Goal: Task Accomplishment & Management: Use online tool/utility

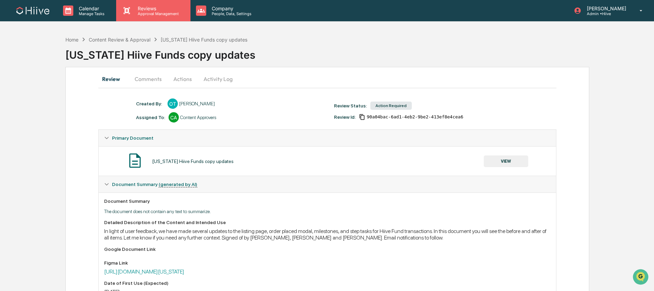
click at [149, 11] on p "Approval Management" at bounding box center [157, 13] width 50 height 5
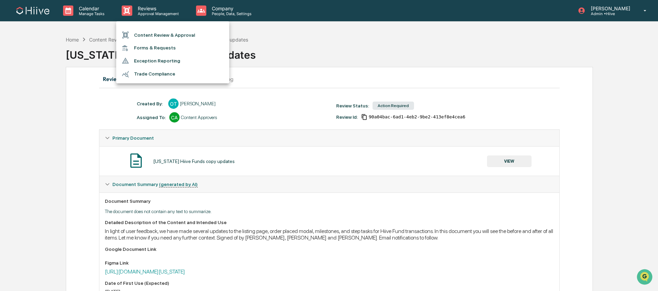
click at [161, 31] on li "Content Review & Approval" at bounding box center [172, 34] width 113 height 13
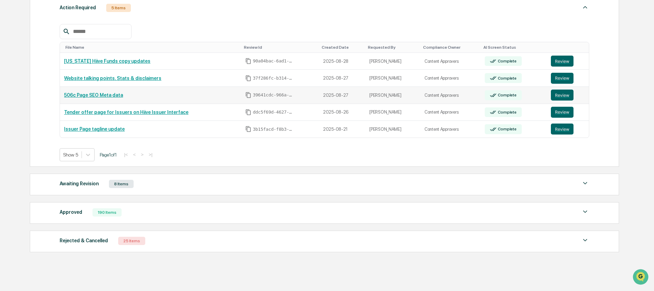
scroll to position [132, 0]
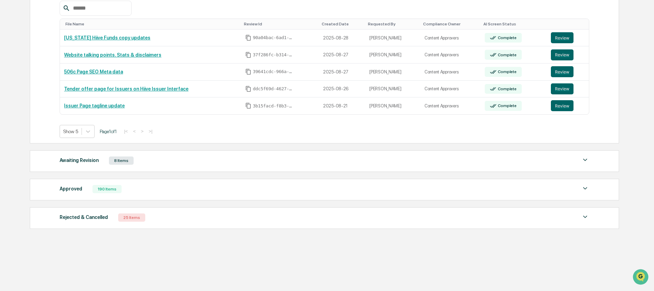
click at [165, 159] on div "Awaiting Revision 8 Items" at bounding box center [325, 161] width 530 height 10
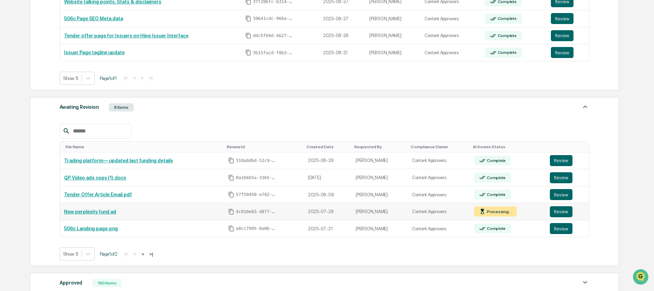
scroll to position [205, 0]
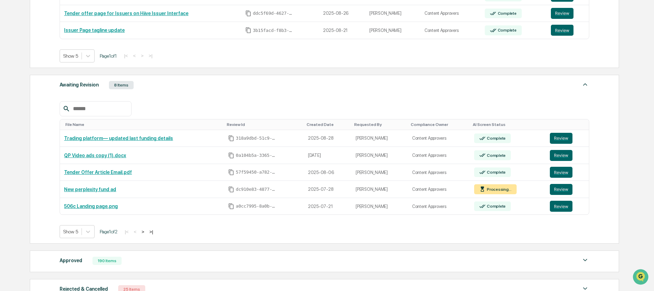
click at [146, 233] on button ">" at bounding box center [142, 232] width 7 height 6
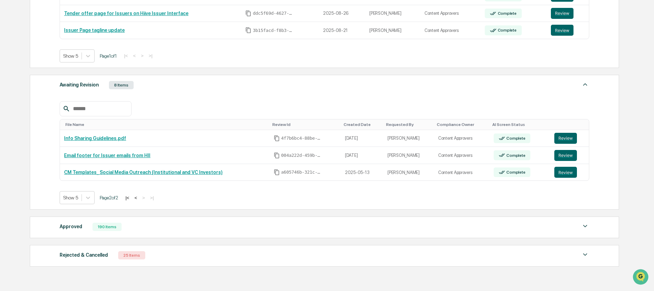
click at [139, 198] on button "<" at bounding box center [135, 198] width 7 height 6
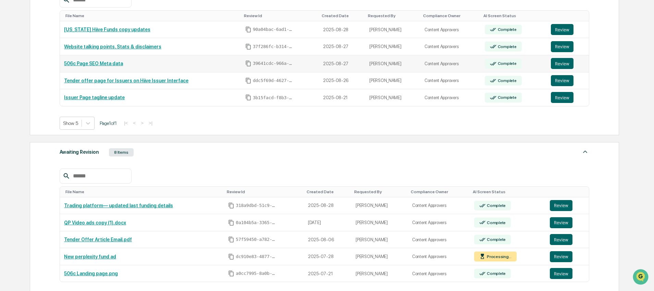
scroll to position [222, 0]
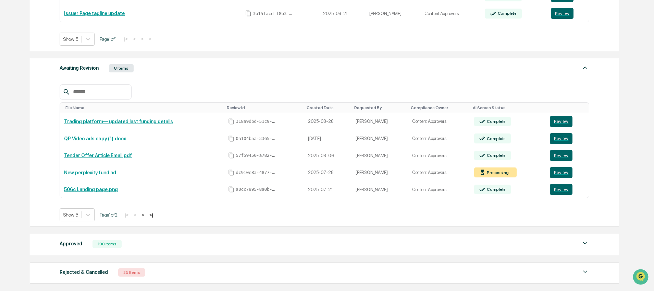
click at [125, 240] on div "Approved 190 Items File Name Review Id Created Date Requested By Compliance Own…" at bounding box center [324, 244] width 589 height 22
click at [119, 241] on div "Approved 190 Items" at bounding box center [325, 244] width 530 height 10
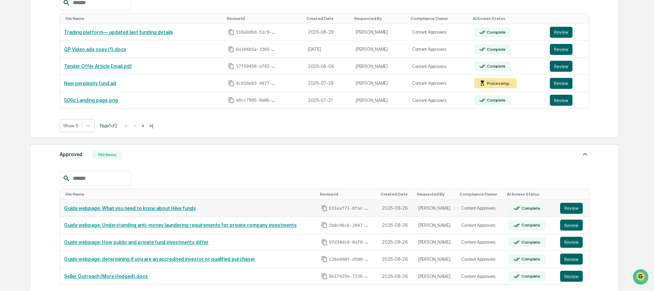
scroll to position [317, 0]
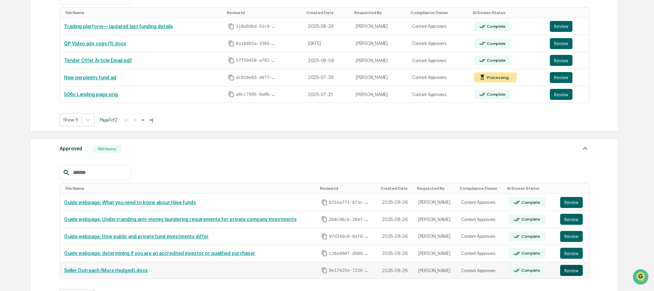
click at [567, 271] on button "Review" at bounding box center [571, 269] width 23 height 11
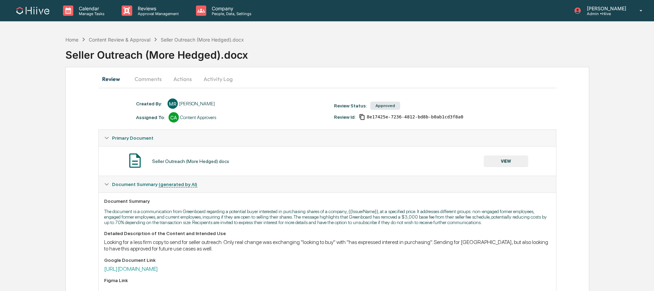
click at [156, 82] on button "Comments" at bounding box center [148, 79] width 38 height 16
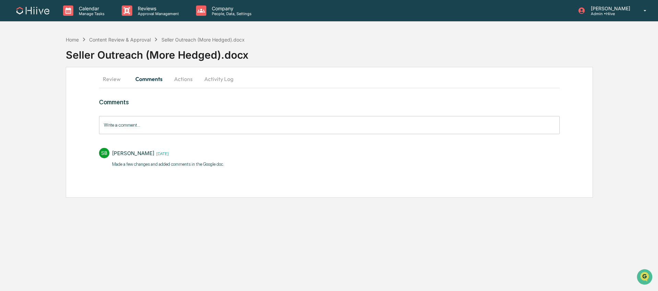
click at [118, 81] on button "Review" at bounding box center [114, 79] width 31 height 16
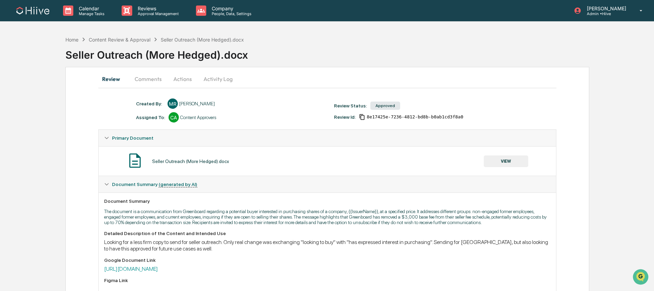
click at [495, 156] on button "VIEW" at bounding box center [506, 161] width 45 height 12
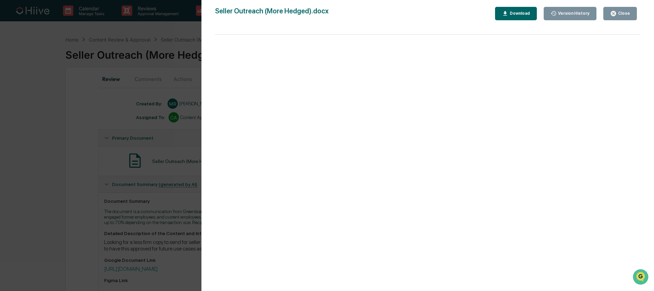
click at [622, 14] on div "Close" at bounding box center [623, 13] width 13 height 5
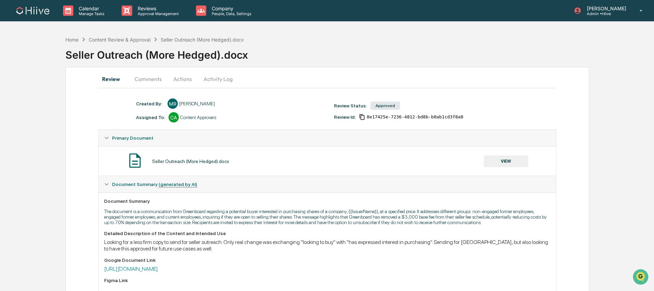
click at [227, 79] on button "Activity Log" at bounding box center [218, 79] width 40 height 16
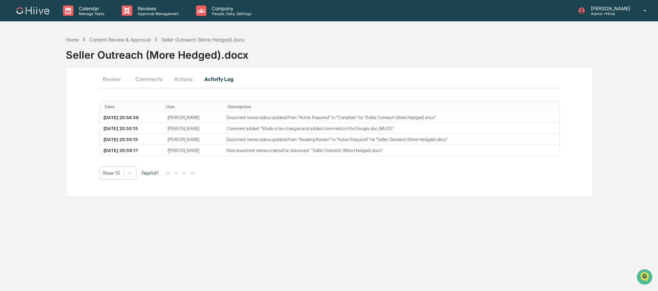
click at [152, 80] on button "Comments" at bounding box center [149, 79] width 38 height 16
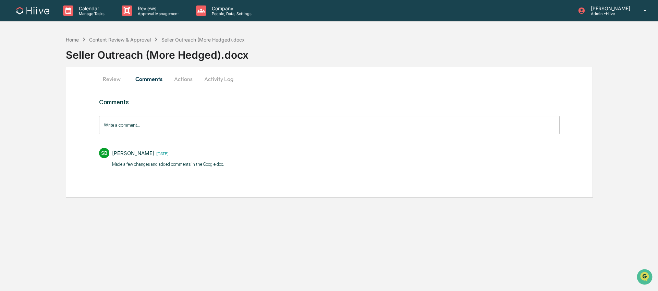
click at [120, 80] on button "Review" at bounding box center [114, 79] width 31 height 16
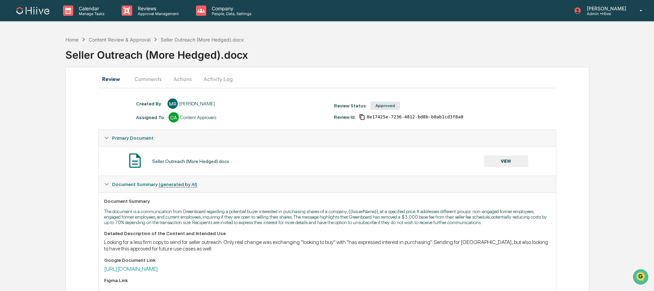
click at [213, 79] on button "Activity Log" at bounding box center [218, 79] width 40 height 16
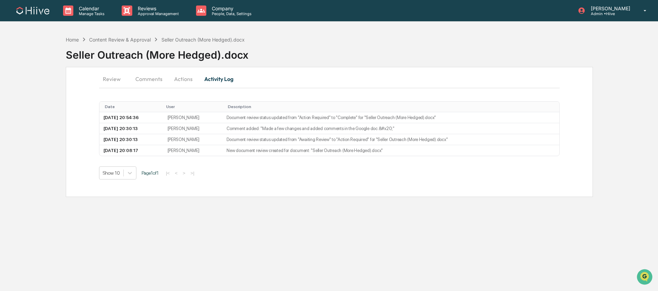
click at [177, 76] on button "Actions" at bounding box center [183, 79] width 31 height 16
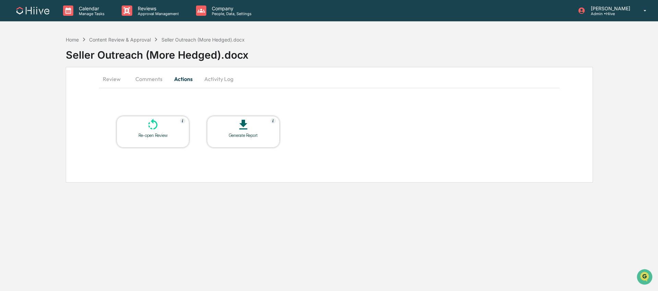
click at [120, 76] on button "Review" at bounding box center [114, 79] width 31 height 16
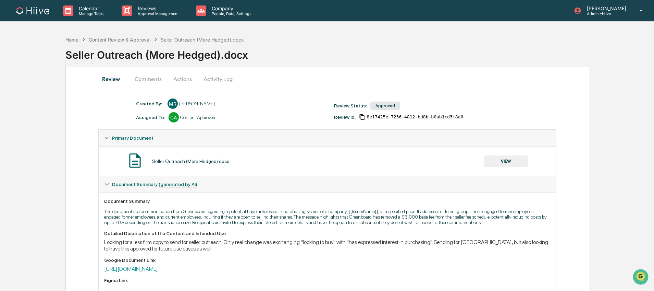
click at [148, 81] on button "Comments" at bounding box center [148, 79] width 38 height 16
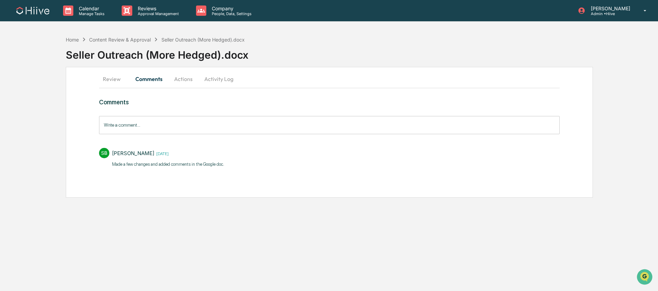
drag, startPoint x: 209, startPoint y: 79, endPoint x: 196, endPoint y: 79, distance: 12.3
click at [209, 79] on button "Activity Log" at bounding box center [219, 79] width 40 height 16
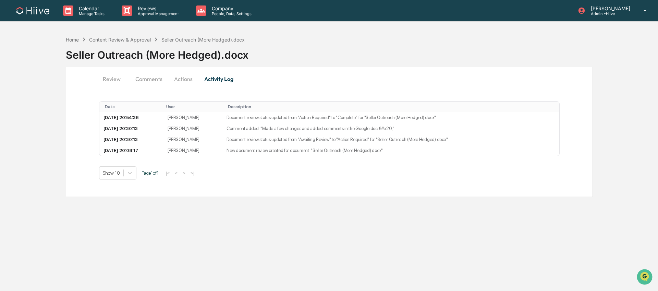
click at [181, 79] on button "Actions" at bounding box center [183, 79] width 31 height 16
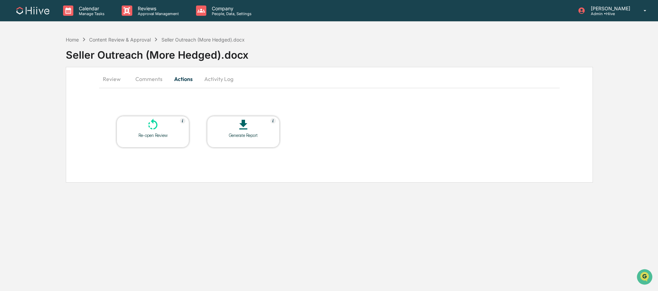
click at [148, 79] on button "Comments" at bounding box center [149, 79] width 38 height 16
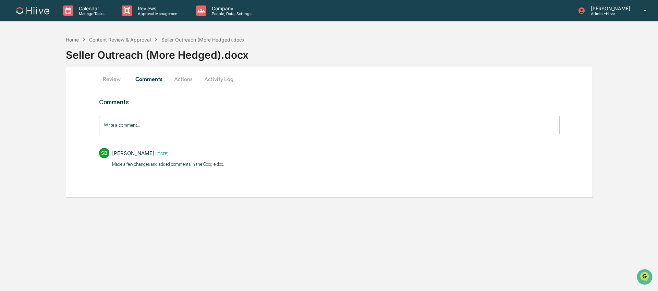
click at [106, 78] on button "Review" at bounding box center [114, 79] width 31 height 16
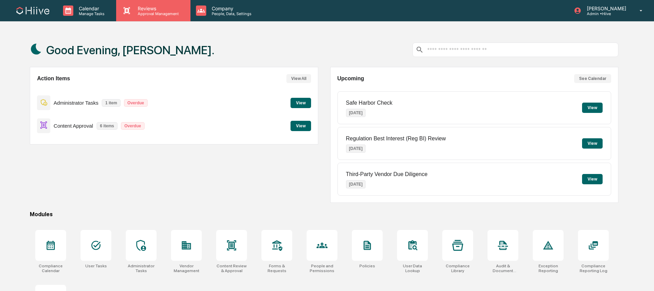
click at [158, 15] on p "Approval Management" at bounding box center [157, 13] width 50 height 5
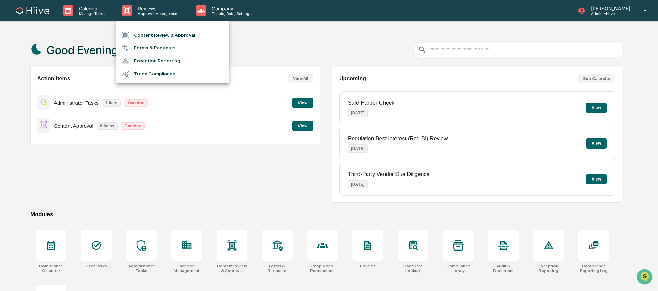
click at [165, 35] on li "Content Review & Approval" at bounding box center [172, 34] width 113 height 13
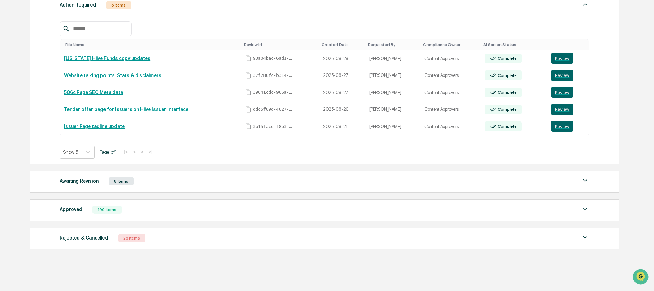
scroll to position [111, 0]
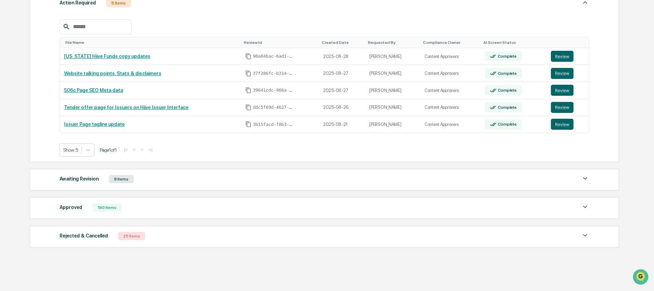
click at [178, 205] on div "Approved 190 Items" at bounding box center [325, 207] width 530 height 10
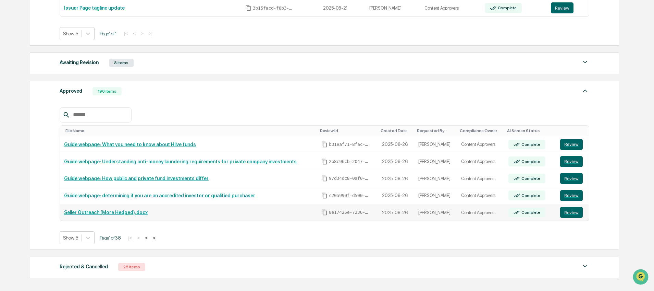
scroll to position [230, 0]
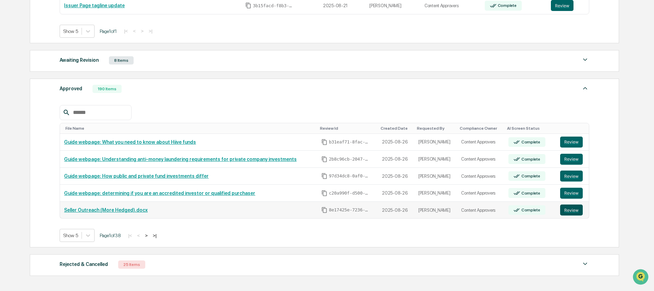
click at [568, 209] on button "Review" at bounding box center [571, 209] width 23 height 11
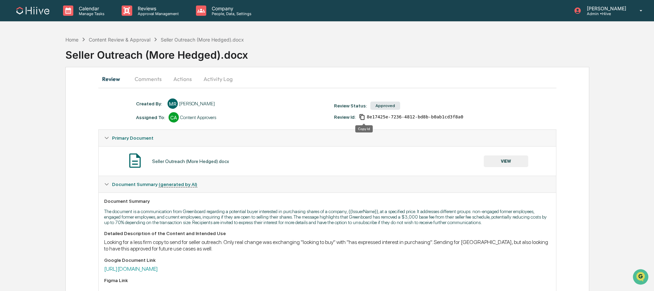
click at [361, 117] on icon "Copy Id" at bounding box center [362, 117] width 5 height 6
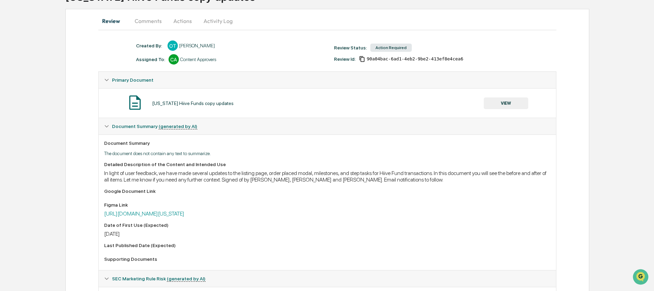
scroll to position [58, 0]
